Goal: Task Accomplishment & Management: Complete application form

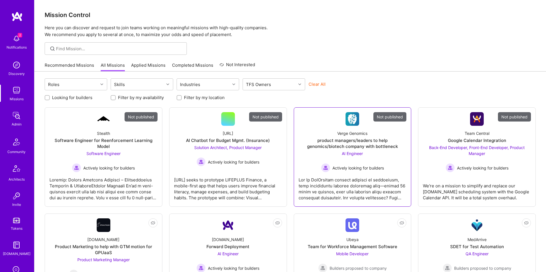
scroll to position [92, 0]
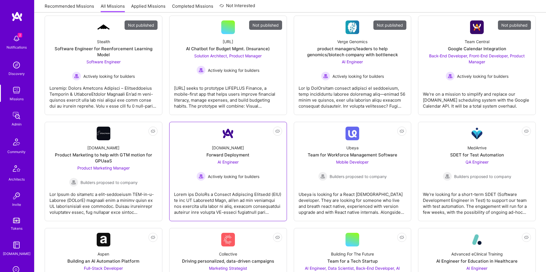
click at [231, 169] on div "AI Engineer Actively looking for builders" at bounding box center [228, 170] width 63 height 22
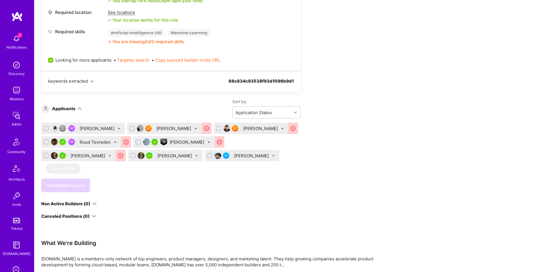
scroll to position [290, 0]
click at [350, 133] on div "Apply for a Mission Role We’re actively looking for builders. This is the best …" at bounding box center [211, 181] width 341 height 726
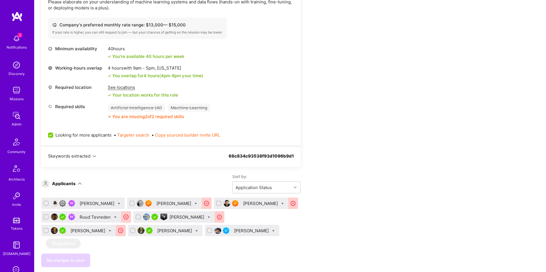
scroll to position [217, 0]
